Goal: Navigation & Orientation: Find specific page/section

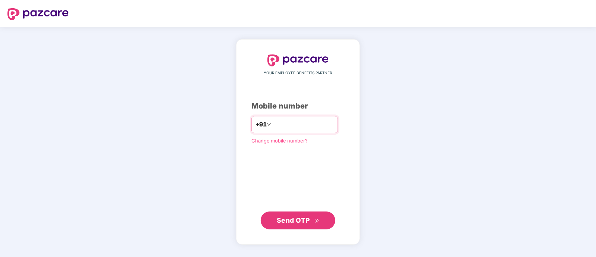
paste input "**********"
type input "**********"
click at [288, 219] on span "Send OTP" at bounding box center [293, 220] width 33 height 8
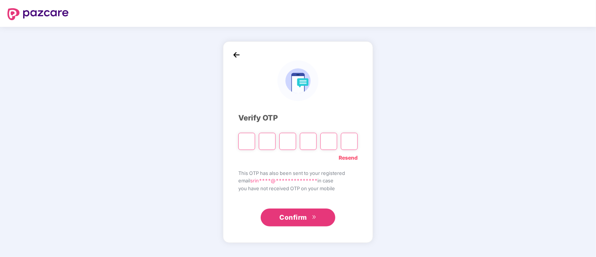
type input "*"
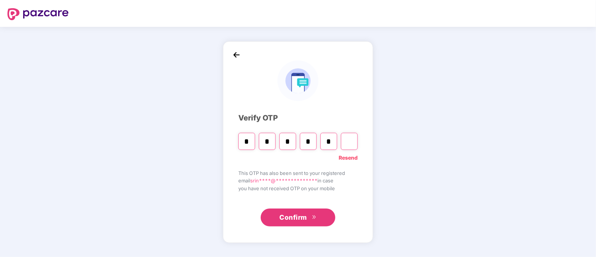
type input "*"
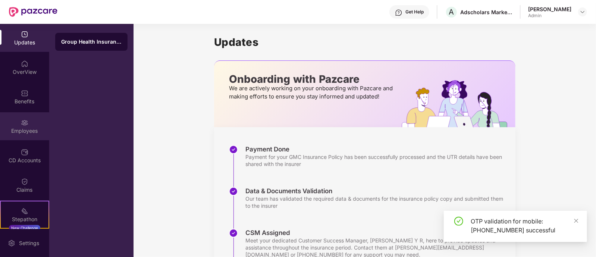
click at [22, 132] on div "Employees" at bounding box center [24, 130] width 49 height 7
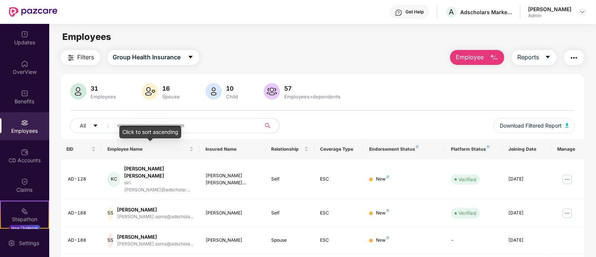
click at [180, 126] on div "Click to sort ascending" at bounding box center [150, 132] width 62 height 13
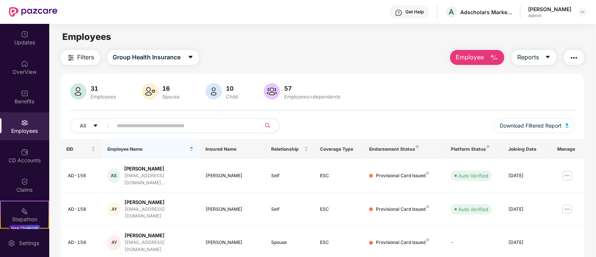
click at [191, 126] on input "text" at bounding box center [184, 125] width 134 height 11
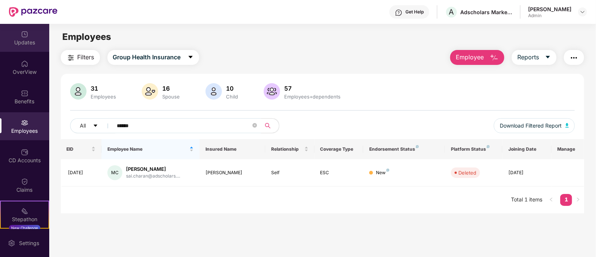
type input "******"
click at [28, 34] on div "Updates" at bounding box center [24, 38] width 49 height 28
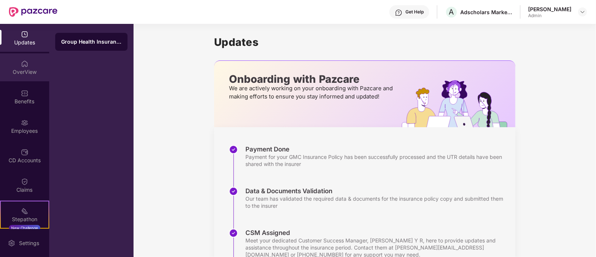
click at [22, 63] on img at bounding box center [24, 63] width 7 height 7
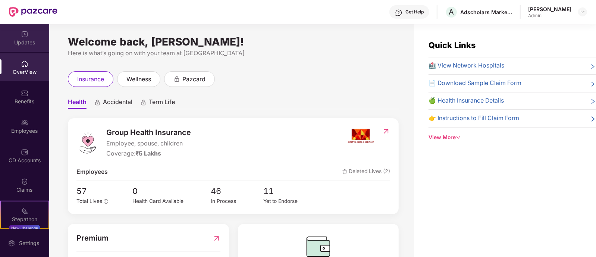
click at [28, 37] on div "Updates" at bounding box center [24, 38] width 49 height 28
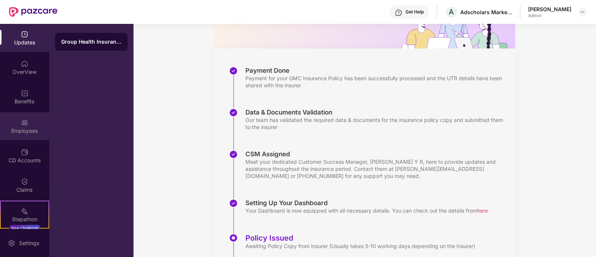
scroll to position [93, 0]
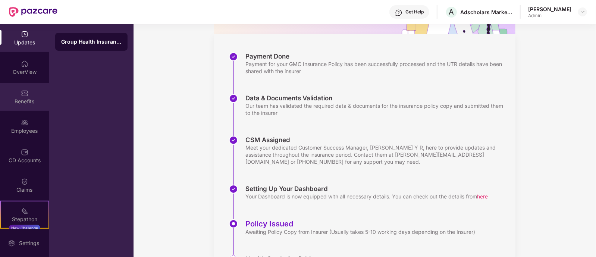
click at [28, 105] on div "Benefits" at bounding box center [24, 97] width 49 height 28
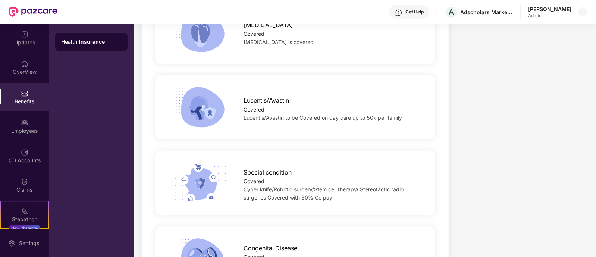
scroll to position [1351, 0]
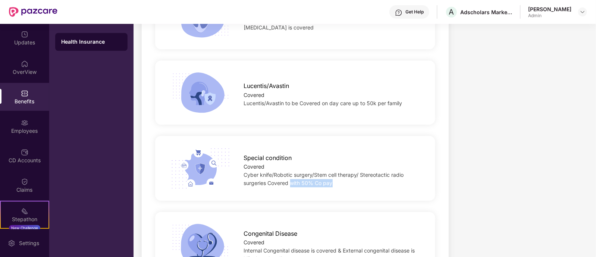
drag, startPoint x: 291, startPoint y: 174, endPoint x: 348, endPoint y: 174, distance: 57.8
click at [348, 174] on div "Cyber knife/Robotic surgery/Stem cell therapy/ Stereotactic radio surgeries Cov…" at bounding box center [333, 179] width 179 height 16
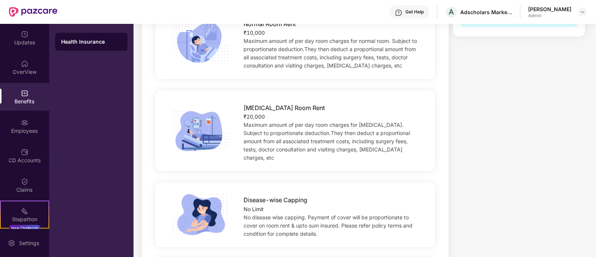
scroll to position [0, 0]
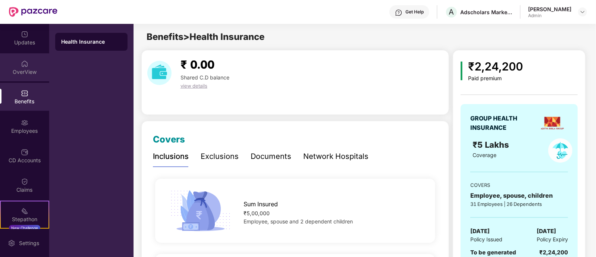
click at [22, 65] on img at bounding box center [24, 63] width 7 height 7
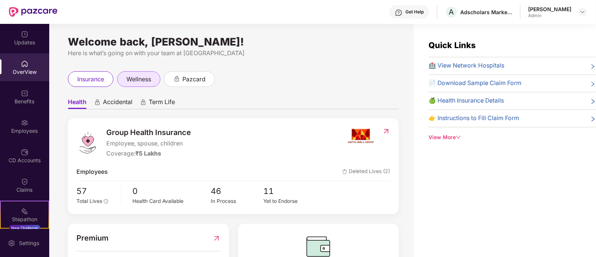
click at [138, 79] on span "wellness" at bounding box center [138, 79] width 25 height 9
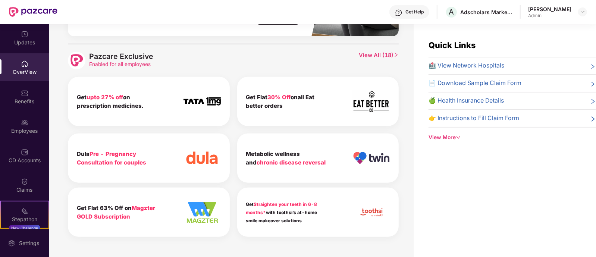
scroll to position [24, 0]
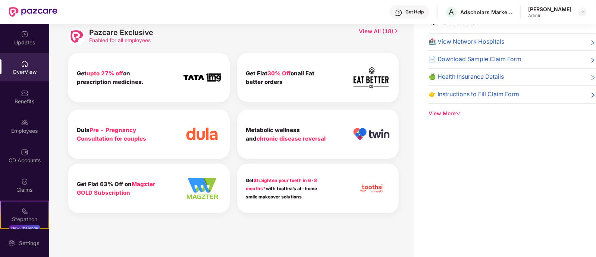
click at [393, 29] on icon "right" at bounding box center [396, 31] width 6 height 6
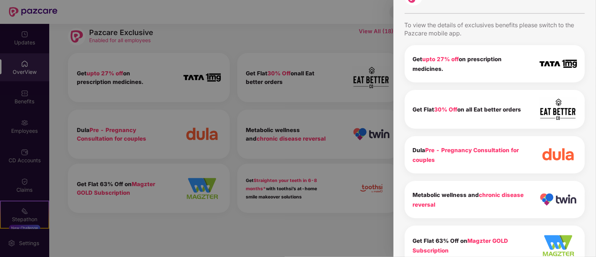
scroll to position [0, 0]
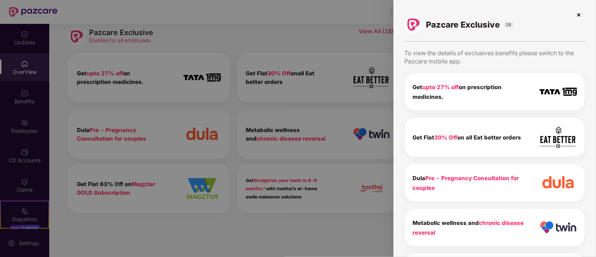
click at [576, 17] on img at bounding box center [578, 15] width 12 height 12
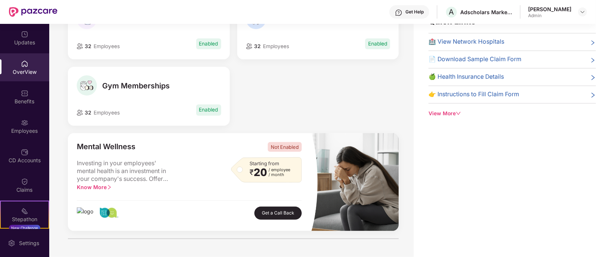
scroll to position [79, 0]
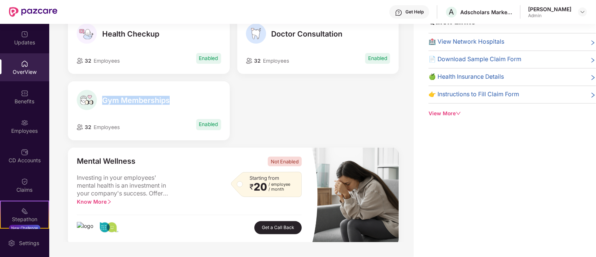
drag, startPoint x: 101, startPoint y: 97, endPoint x: 171, endPoint y: 100, distance: 70.8
click at [171, 100] on div "Gym Memberships" at bounding box center [148, 100] width 144 height 20
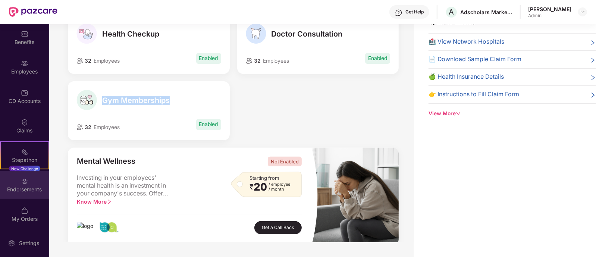
scroll to position [60, 0]
click at [29, 184] on div "Endorsements" at bounding box center [24, 184] width 49 height 28
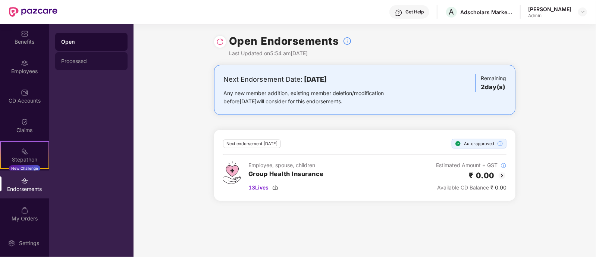
click at [89, 61] on div "Processed" at bounding box center [91, 61] width 60 height 6
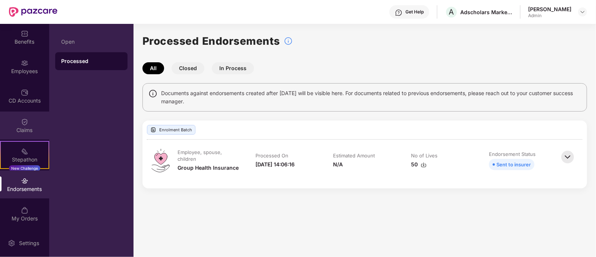
click at [25, 130] on div "Claims" at bounding box center [24, 129] width 49 height 7
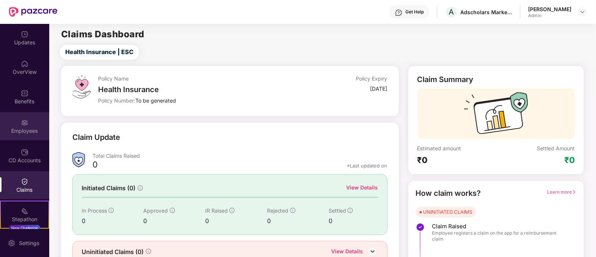
click at [32, 130] on div "Employees" at bounding box center [24, 130] width 49 height 7
